Goal: Find specific page/section: Find specific page/section

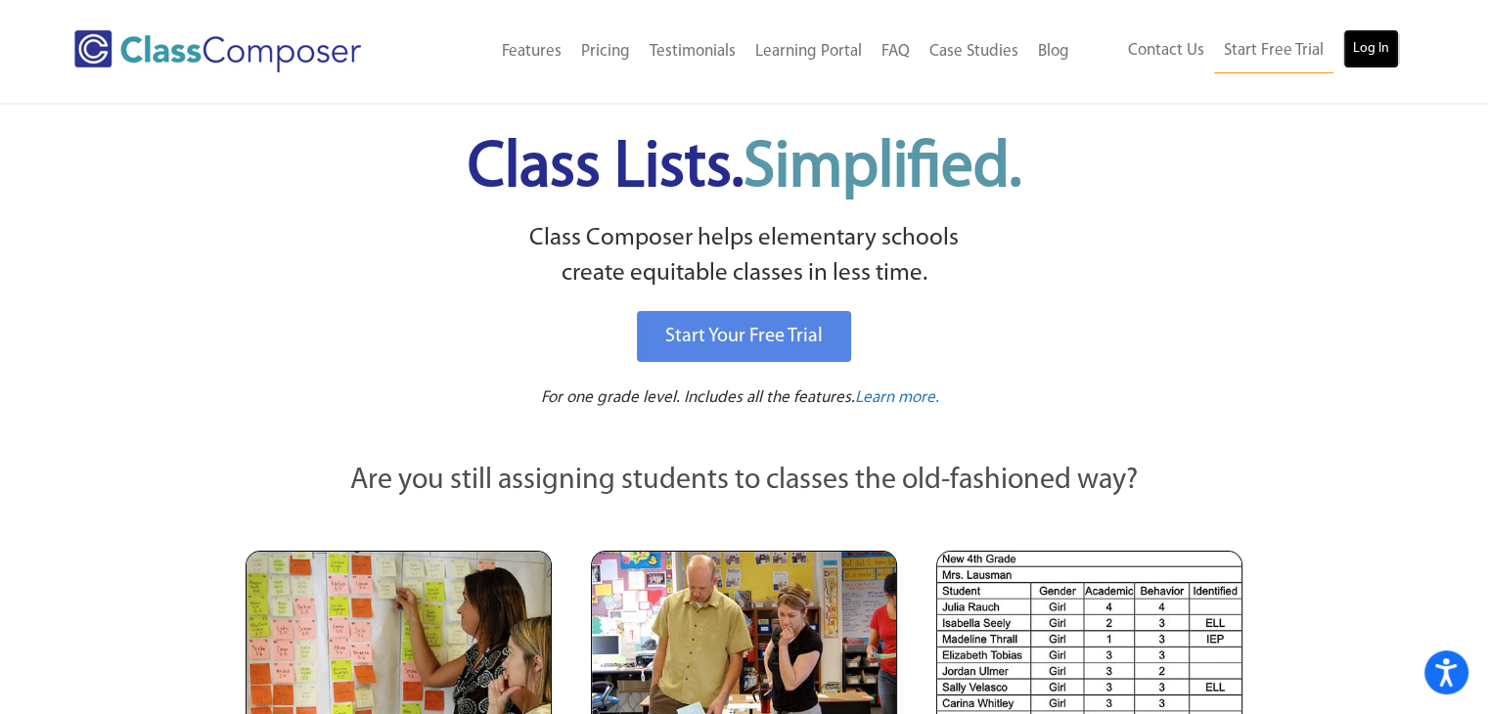
click at [1368, 56] on link "Log In" at bounding box center [1371, 48] width 56 height 39
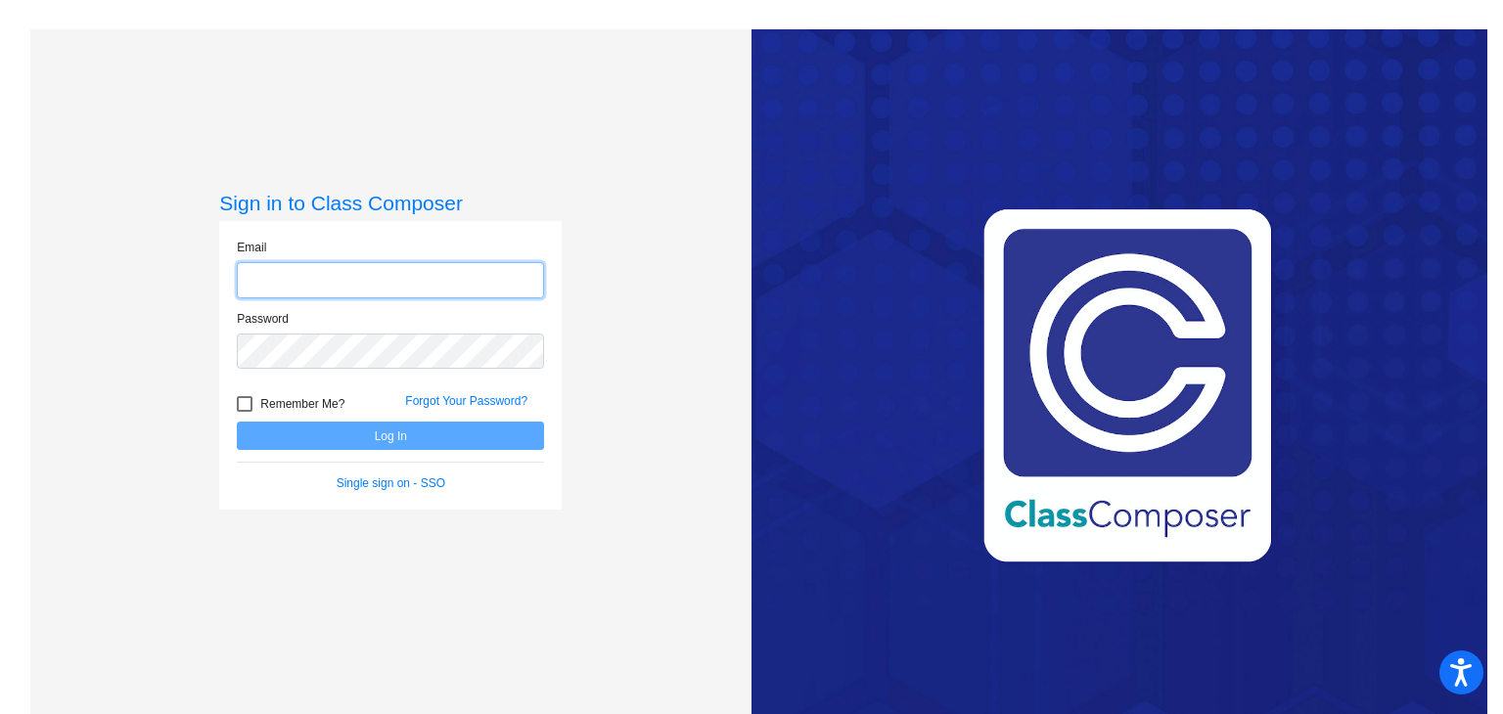
type input "[EMAIL_ADDRESS][DOMAIN_NAME]"
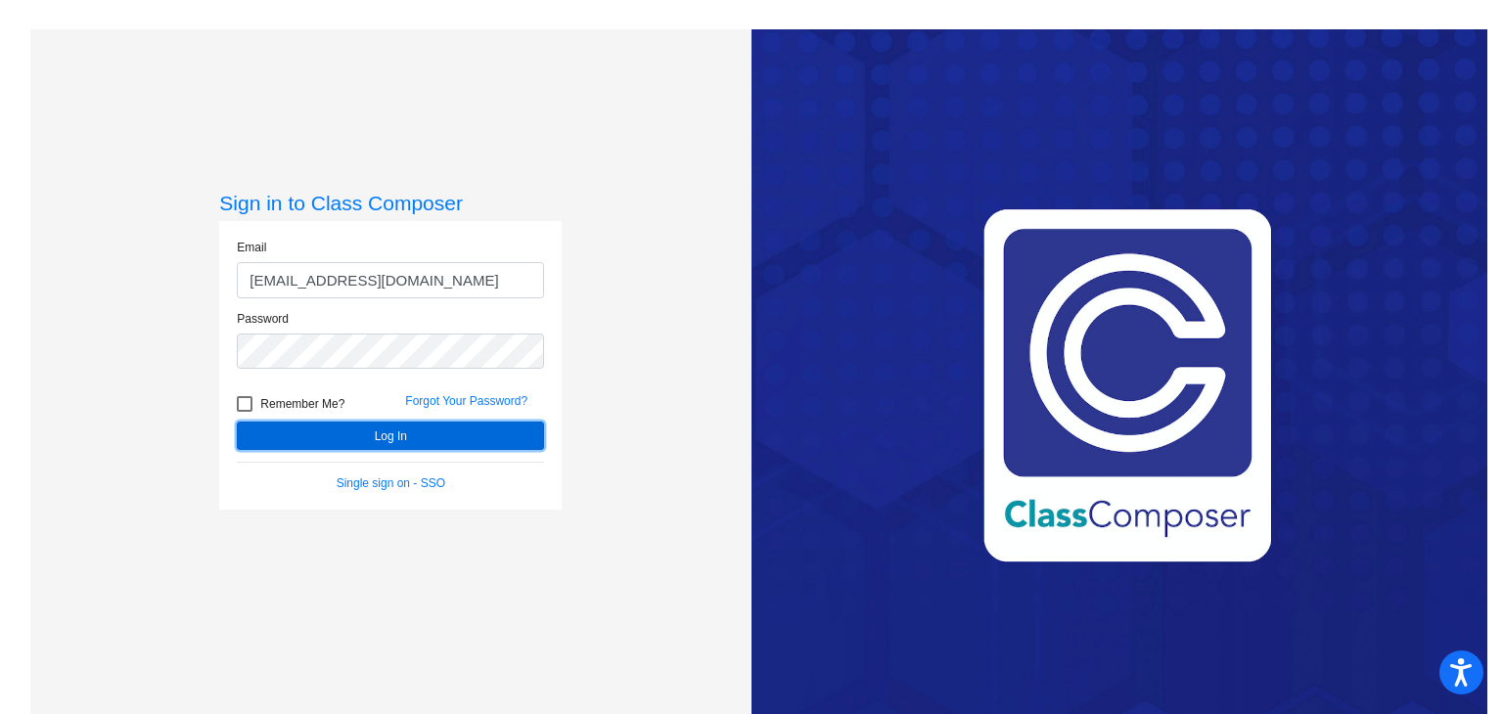
click at [341, 433] on button "Log In" at bounding box center [390, 436] width 307 height 28
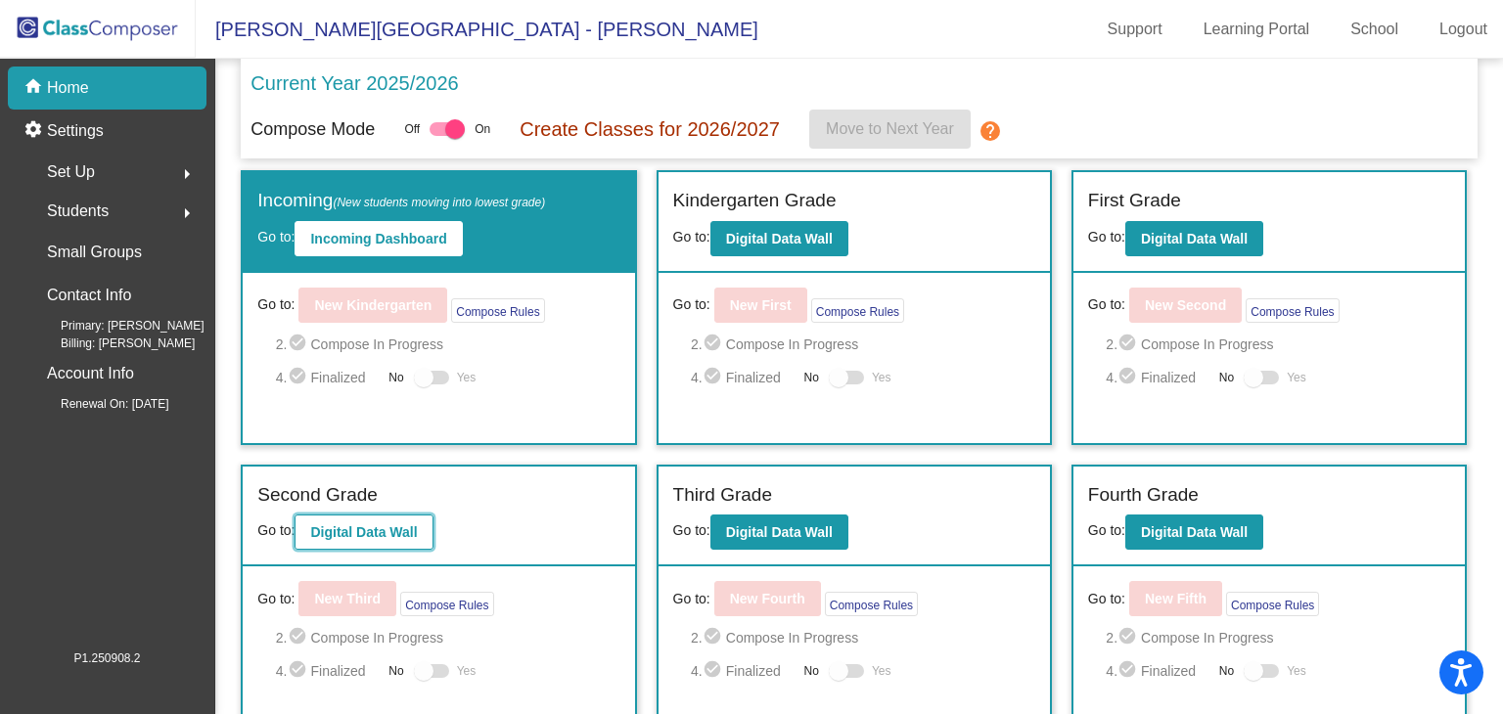
click at [361, 535] on b "Digital Data Wall" at bounding box center [363, 532] width 107 height 16
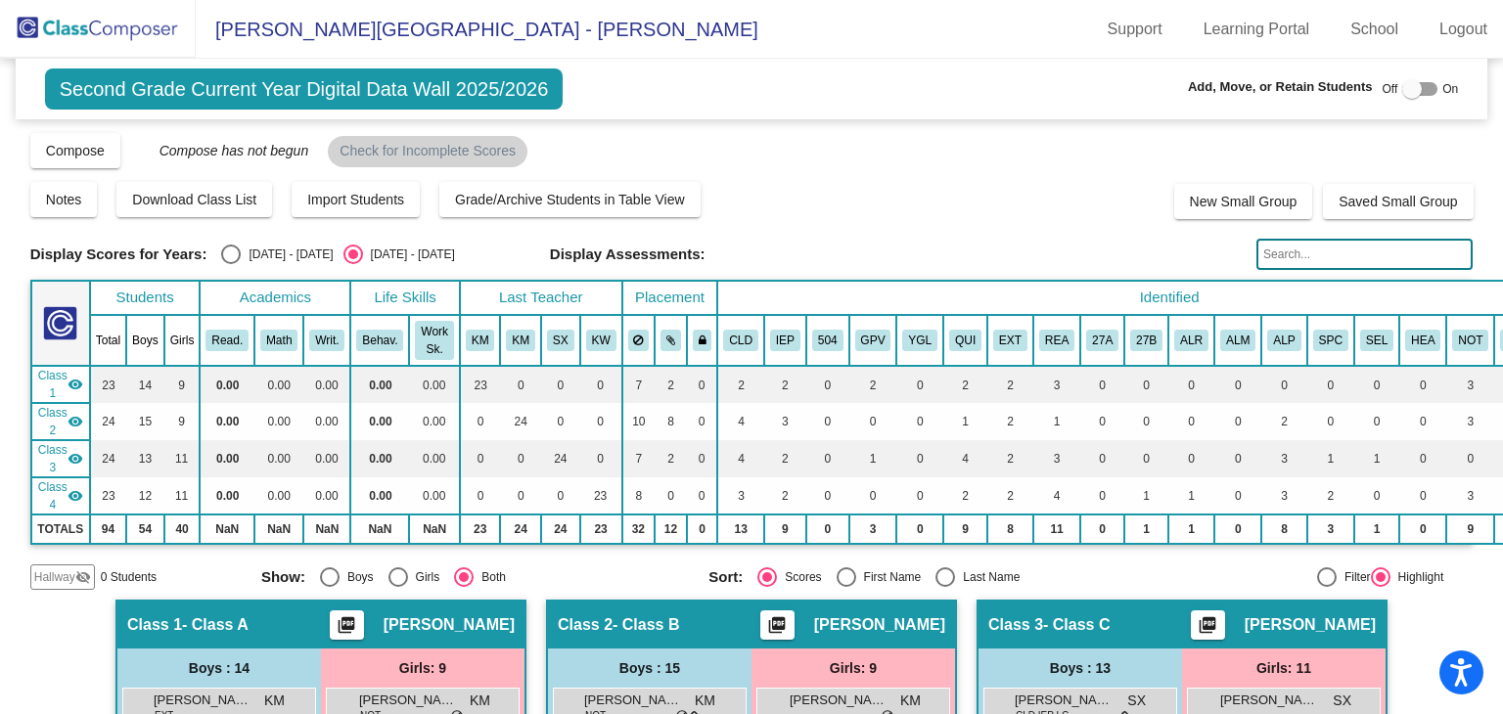
click at [235, 255] on div "Select an option" at bounding box center [231, 255] width 20 height 20
click at [231, 264] on input "[DATE] - [DATE]" at bounding box center [230, 264] width 1 height 1
radio input "true"
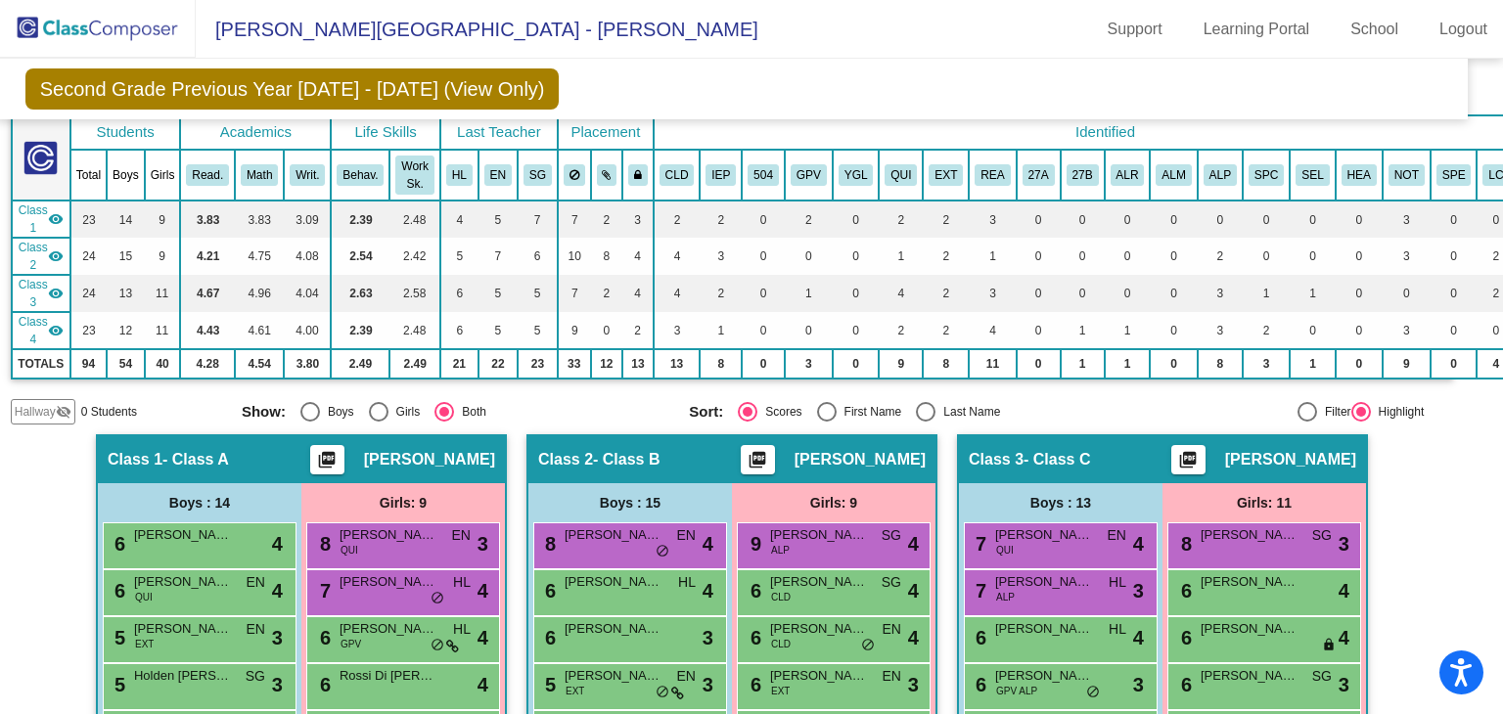
scroll to position [123, 20]
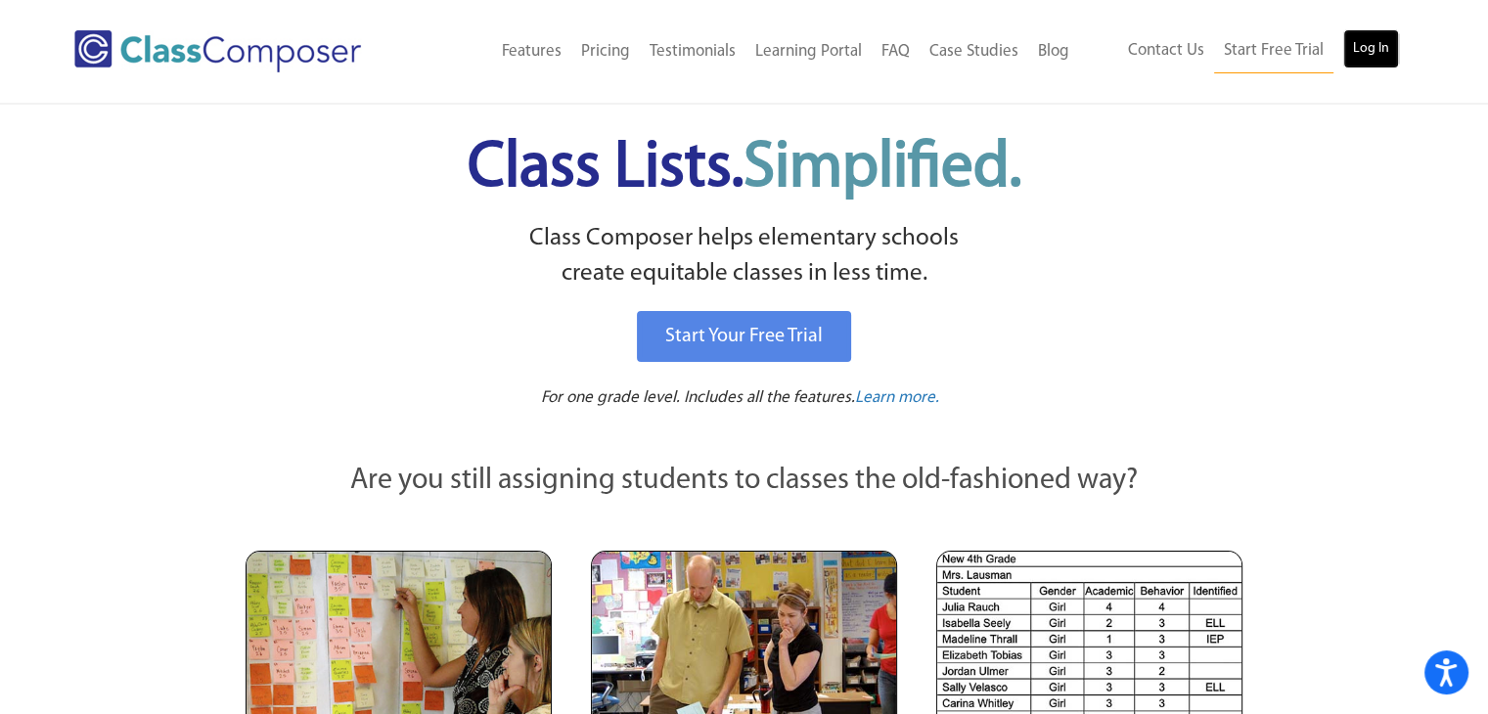
click at [1374, 50] on link "Log In" at bounding box center [1371, 48] width 56 height 39
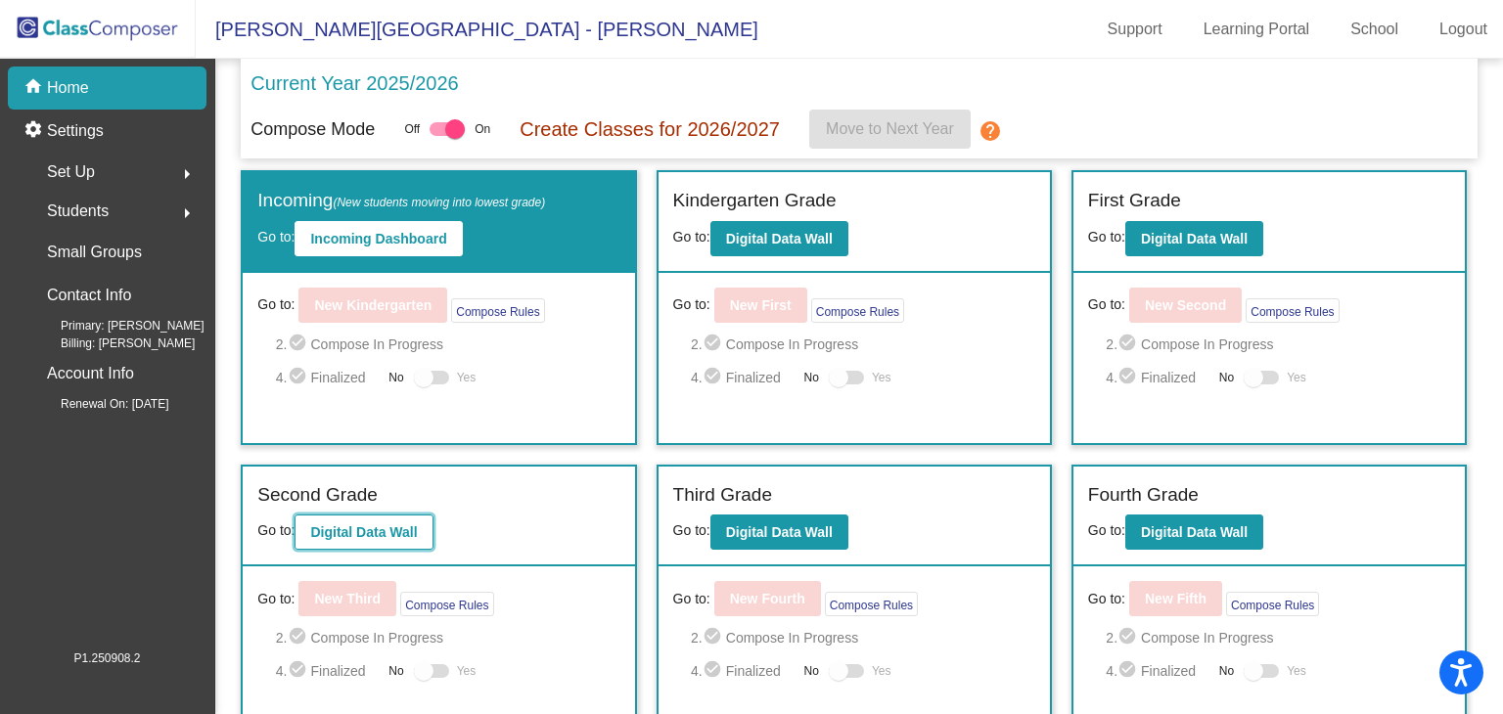
click at [391, 516] on button "Digital Data Wall" at bounding box center [363, 532] width 138 height 35
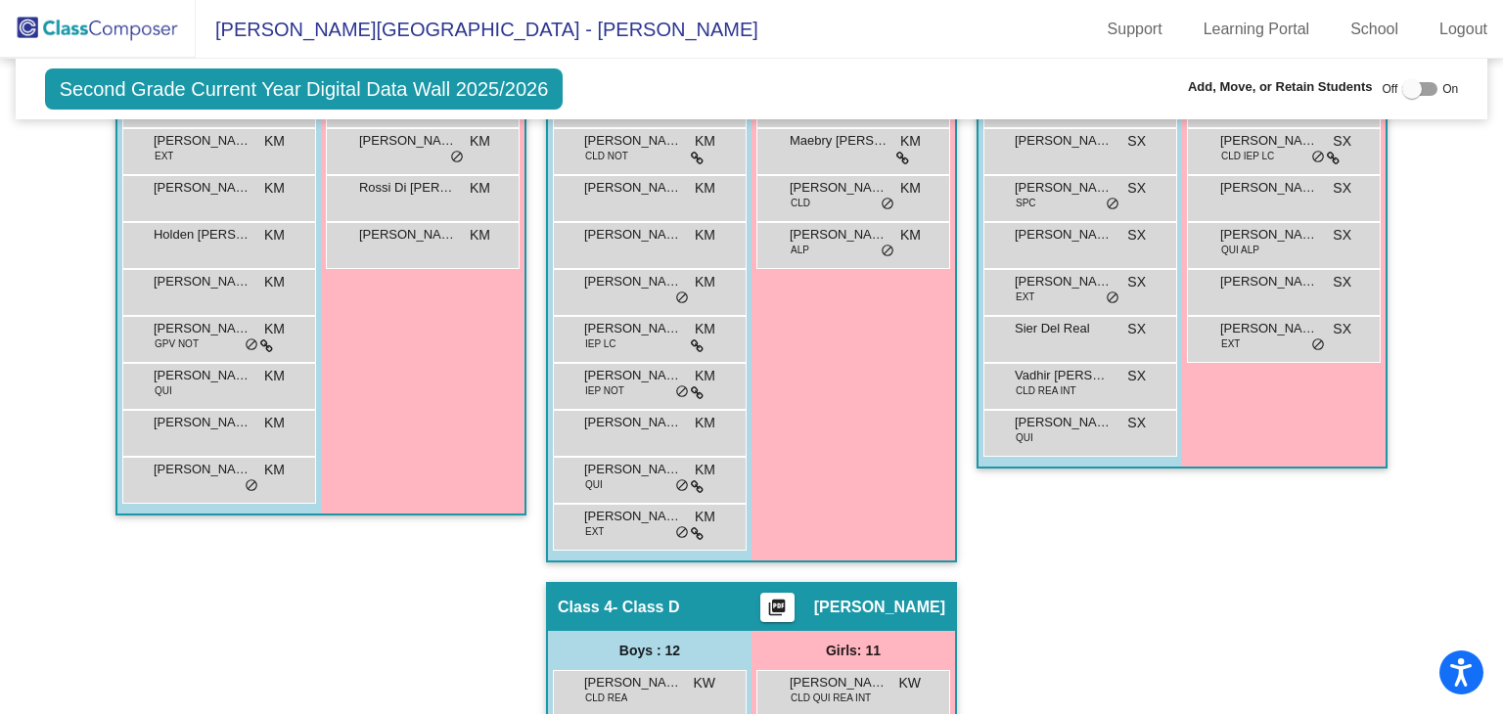
scroll to position [1017, 0]
